Goal: Task Accomplishment & Management: Manage account settings

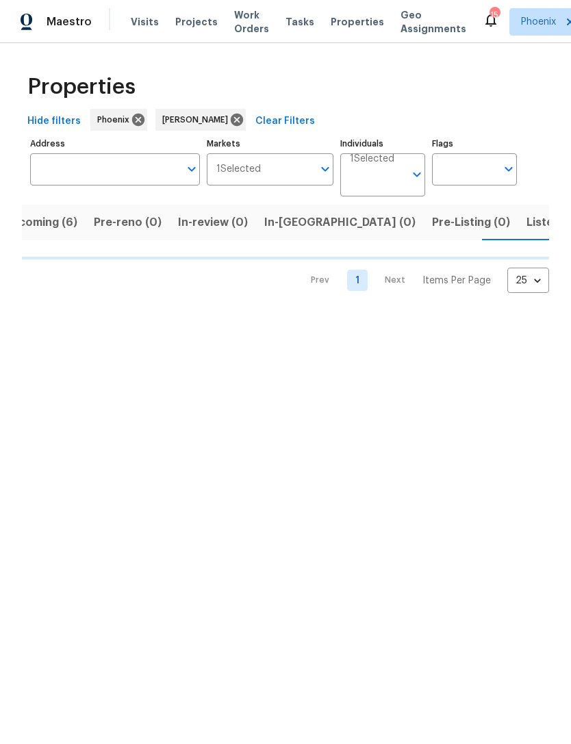
scroll to position [0, 27]
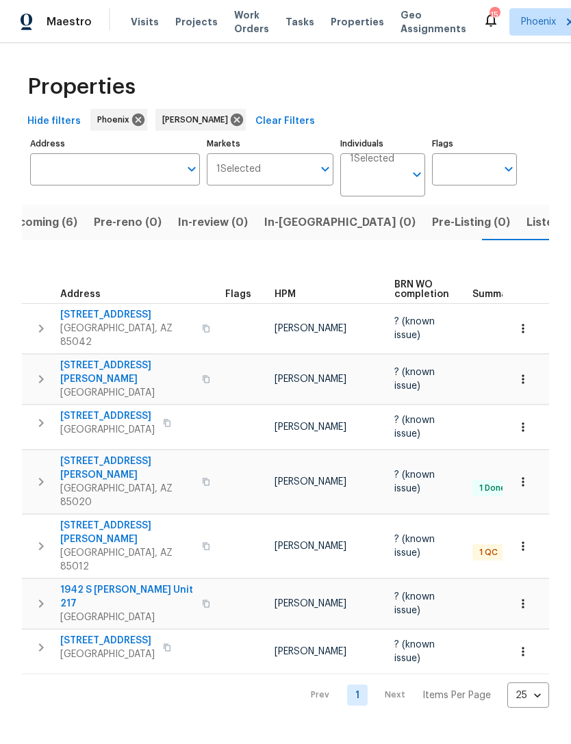
click at [82, 482] on span "Phoenix, AZ 85020" at bounding box center [127, 495] width 134 height 27
click at [123, 519] on span "309 E Weldon Ave" at bounding box center [127, 532] width 134 height 27
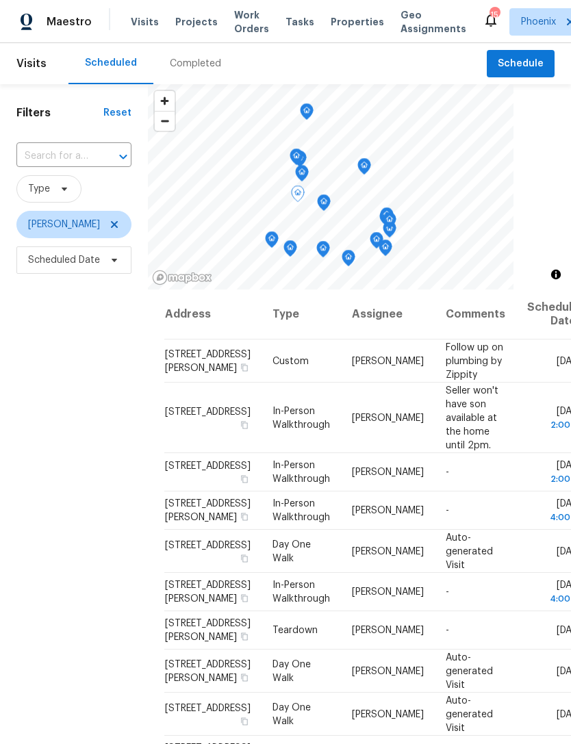
click at [0, 0] on icon at bounding box center [0, 0] width 0 height 0
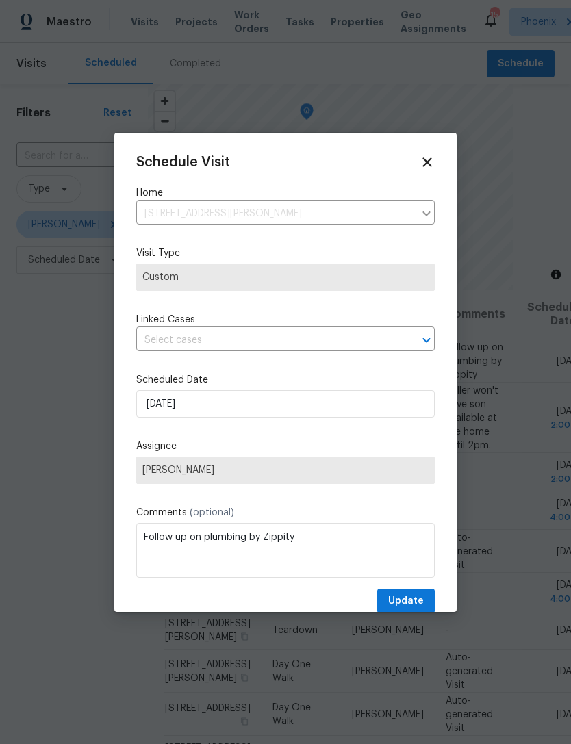
click at [284, 368] on div "Schedule Visit Home [STREET_ADDRESS][PERSON_NAME] ​ Visit Type Custom Linked Ca…" at bounding box center [285, 384] width 299 height 459
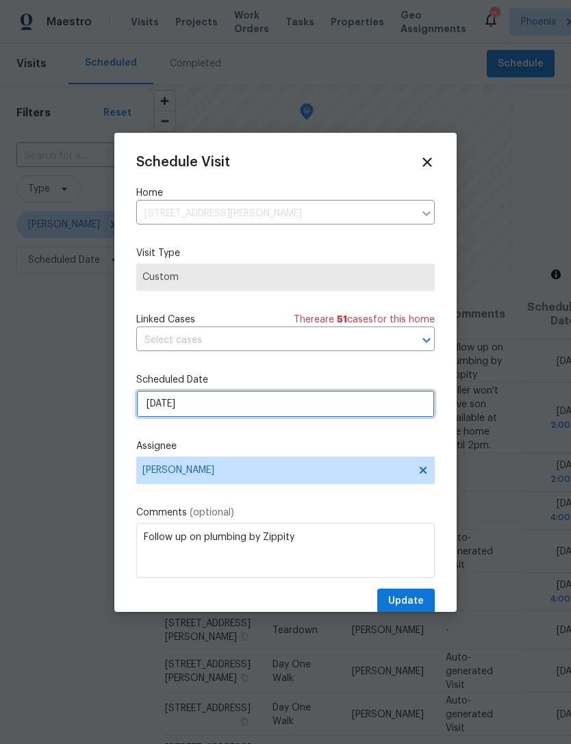
click at [293, 408] on input "[DATE]" at bounding box center [285, 403] width 299 height 27
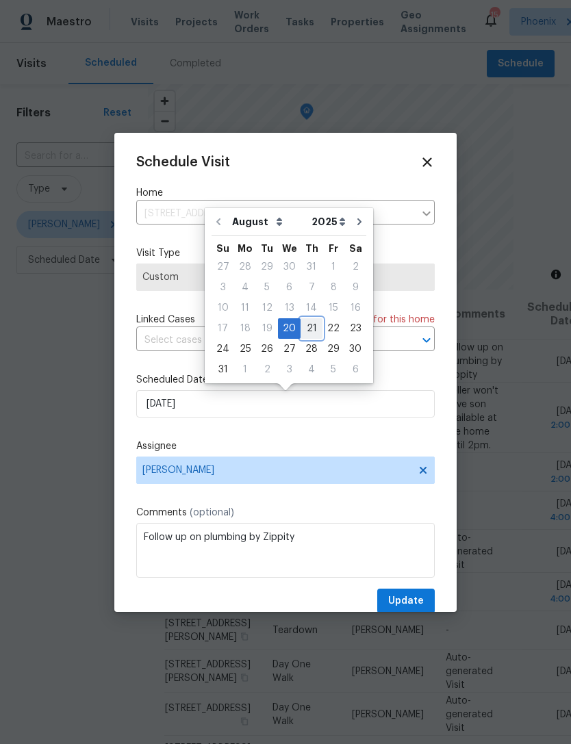
click at [305, 325] on div "21" at bounding box center [312, 328] width 22 height 19
type input "[DATE]"
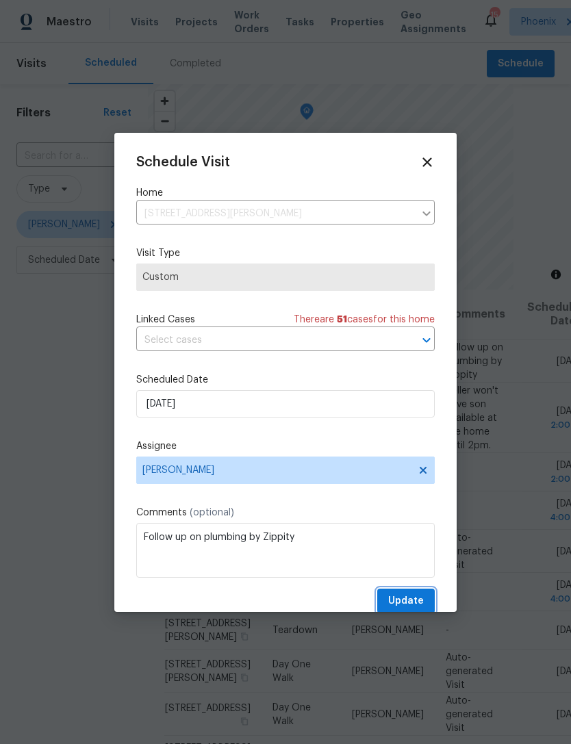
click at [423, 604] on span "Update" at bounding box center [406, 601] width 36 height 17
